Goal: Task Accomplishment & Management: Complete application form

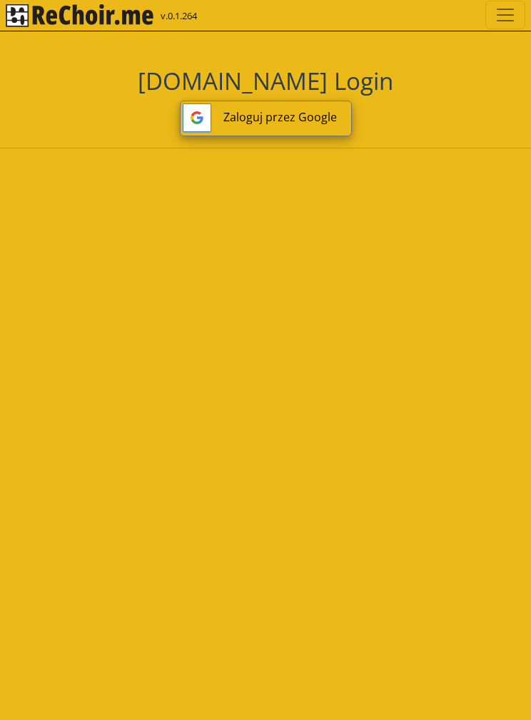
click at [304, 126] on button "Zaloguj przez Google" at bounding box center [266, 119] width 172 height 36
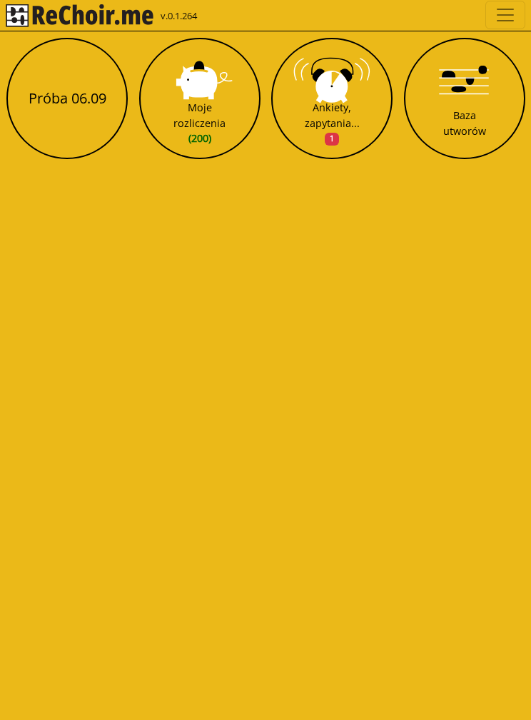
click at [343, 97] on button "Ankiety, zapytania... 1" at bounding box center [331, 98] width 121 height 121
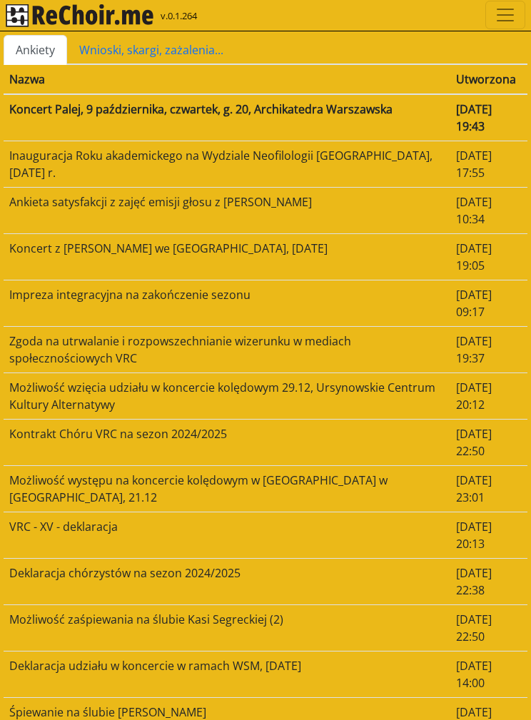
click at [365, 111] on td "Koncert Palej, 9 października, czwartek, g. 20, Archikatedra Warszawska" at bounding box center [227, 117] width 447 height 47
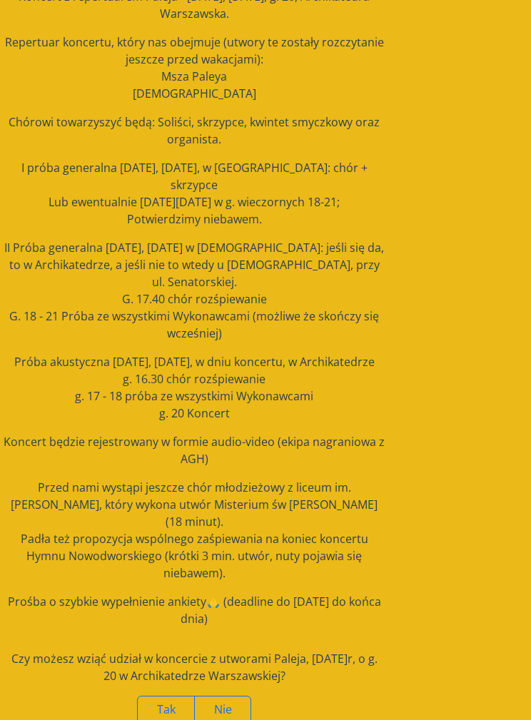
scroll to position [111, 0]
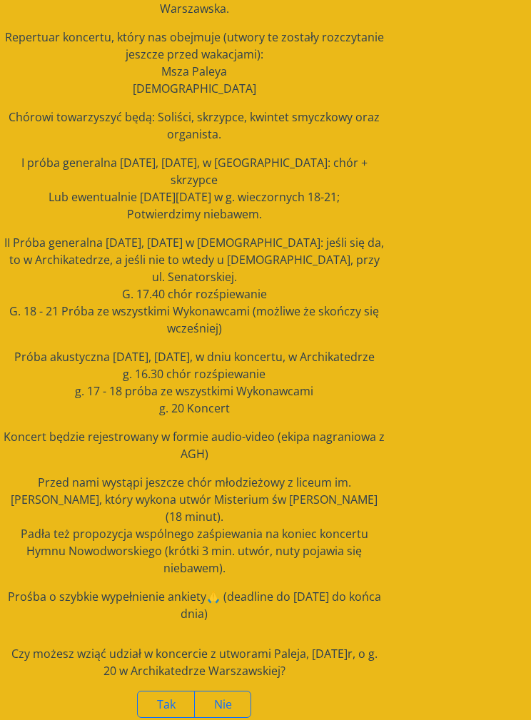
click at [163, 696] on span "Tak" at bounding box center [166, 704] width 19 height 16
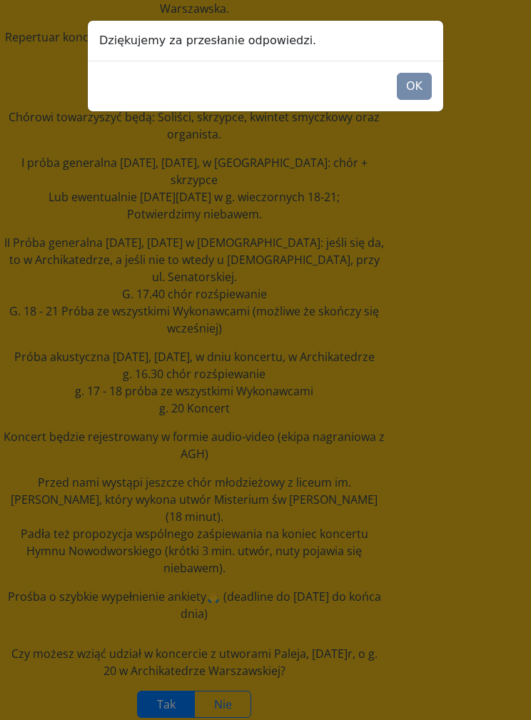
click at [422, 83] on button "OK" at bounding box center [414, 86] width 35 height 27
